Goal: Information Seeking & Learning: Learn about a topic

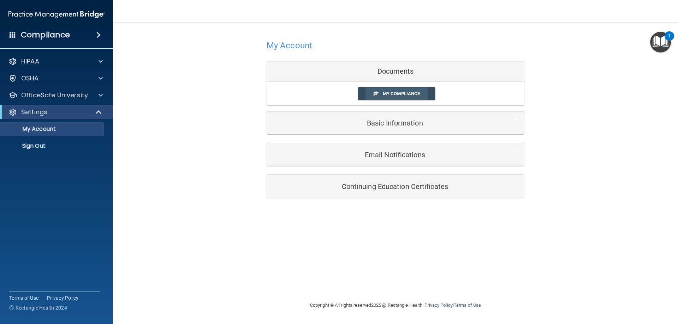
click at [408, 93] on span "My Compliance" at bounding box center [401, 93] width 37 height 5
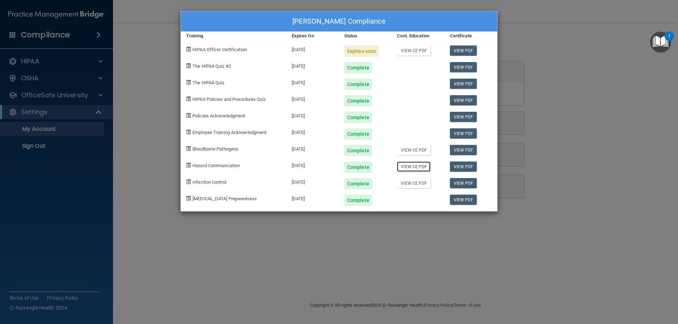
click at [417, 168] on link "View CE PDF" at bounding box center [414, 167] width 34 height 10
click at [268, 245] on div "[PERSON_NAME] Compliance Training Expires On Status Cont. Education Certificate…" at bounding box center [339, 162] width 678 height 324
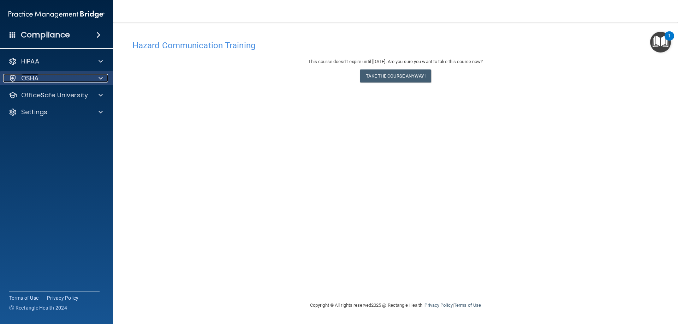
click at [65, 80] on div "OSHA" at bounding box center [47, 78] width 88 height 8
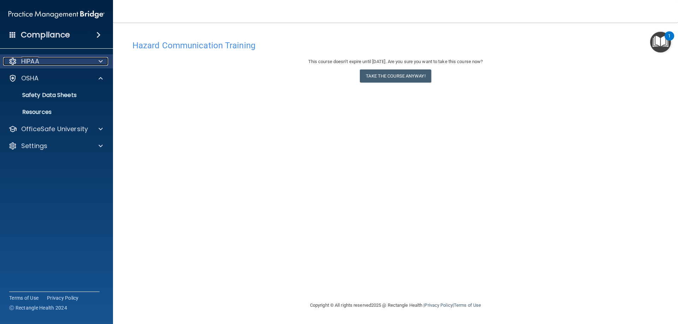
click at [83, 63] on div "HIPAA" at bounding box center [47, 61] width 88 height 8
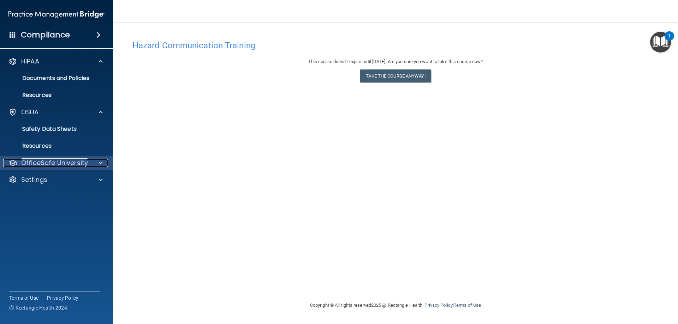
click at [78, 161] on p "OfficeSafe University" at bounding box center [54, 163] width 67 height 8
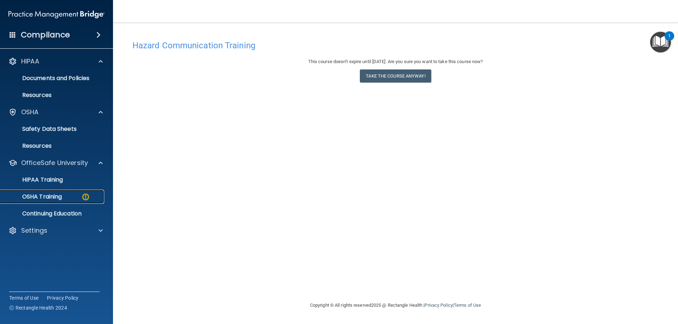
click at [79, 195] on div "OSHA Training" at bounding box center [53, 196] width 96 height 7
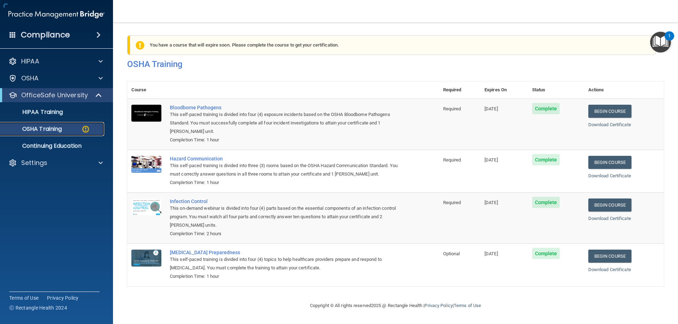
click at [72, 132] on div "OSHA Training" at bounding box center [53, 129] width 96 height 7
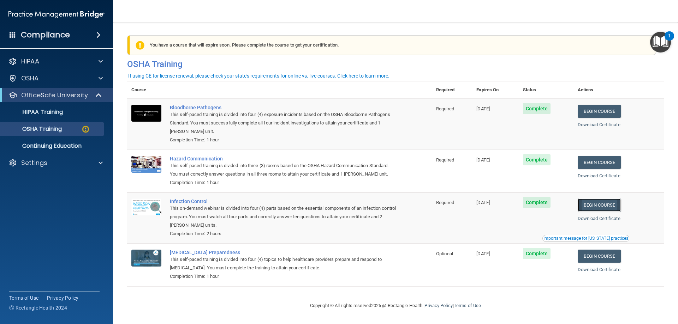
click at [608, 204] on link "Begin Course" at bounding box center [598, 205] width 43 height 13
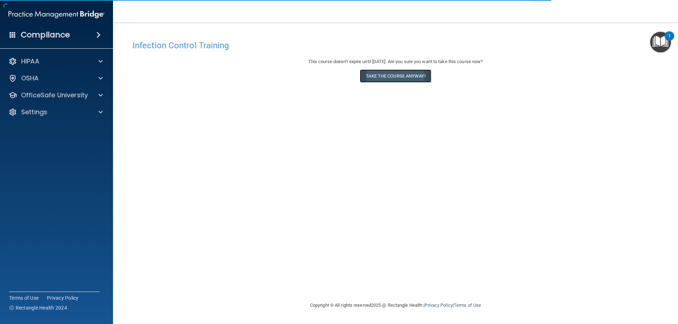
click at [403, 75] on button "Take the course anyway!" at bounding box center [395, 76] width 71 height 13
